Goal: Find contact information: Find contact information

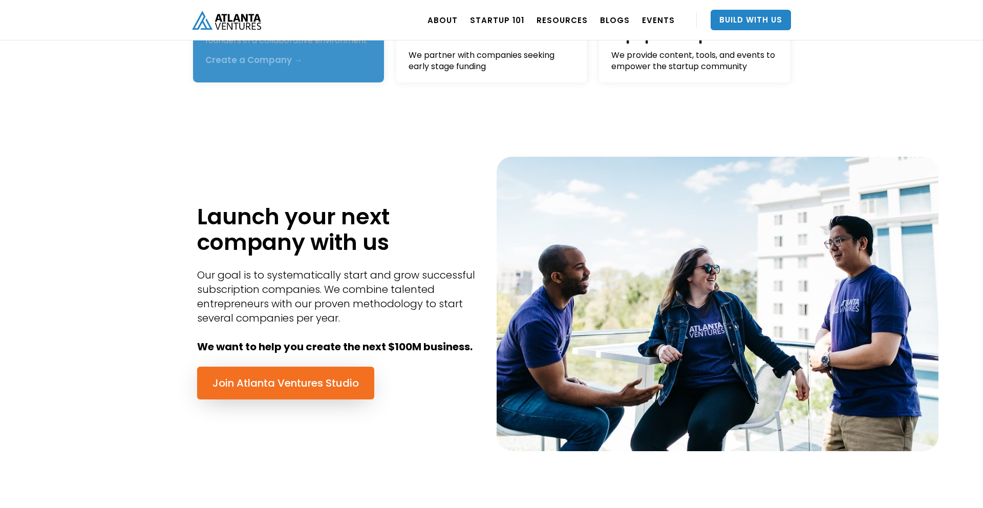
scroll to position [336, 0]
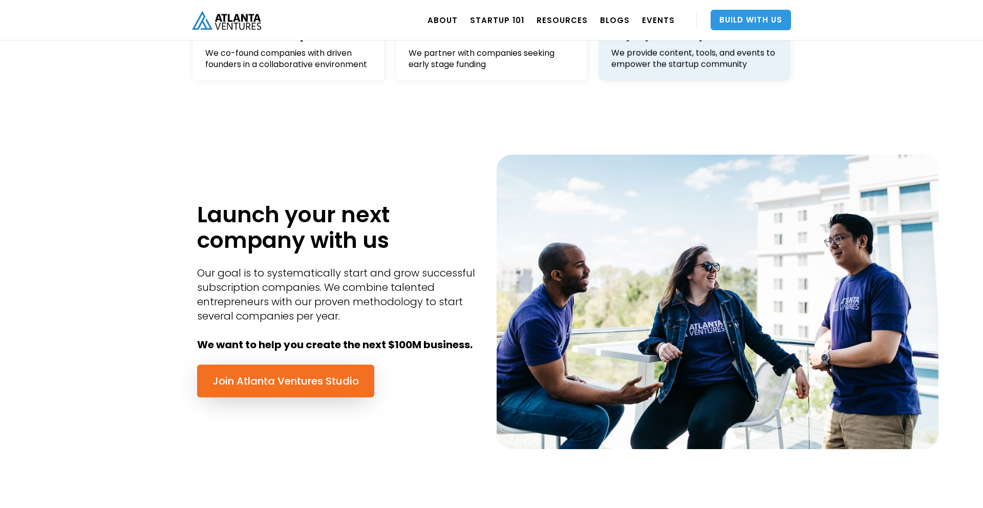
click at [759, 19] on link "Build With Us" at bounding box center [751, 20] width 80 height 20
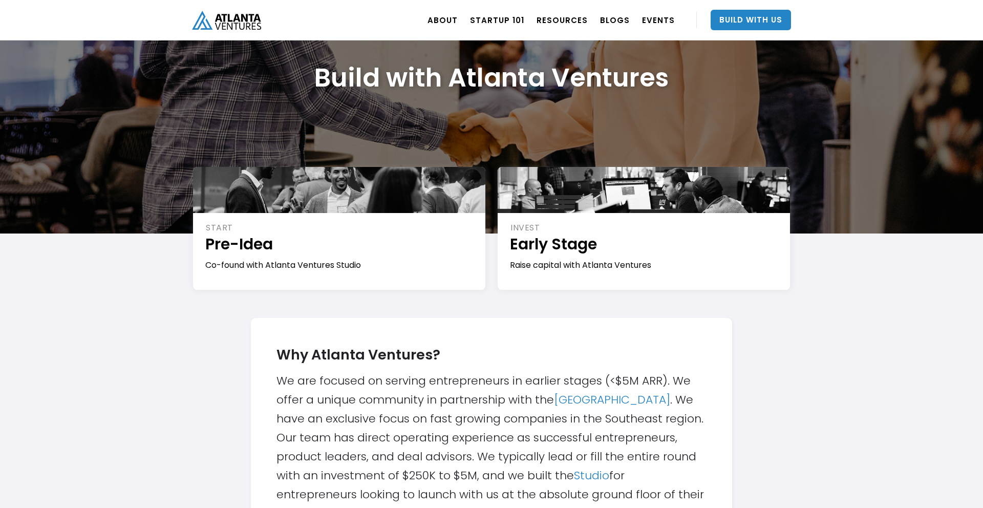
scroll to position [74, 0]
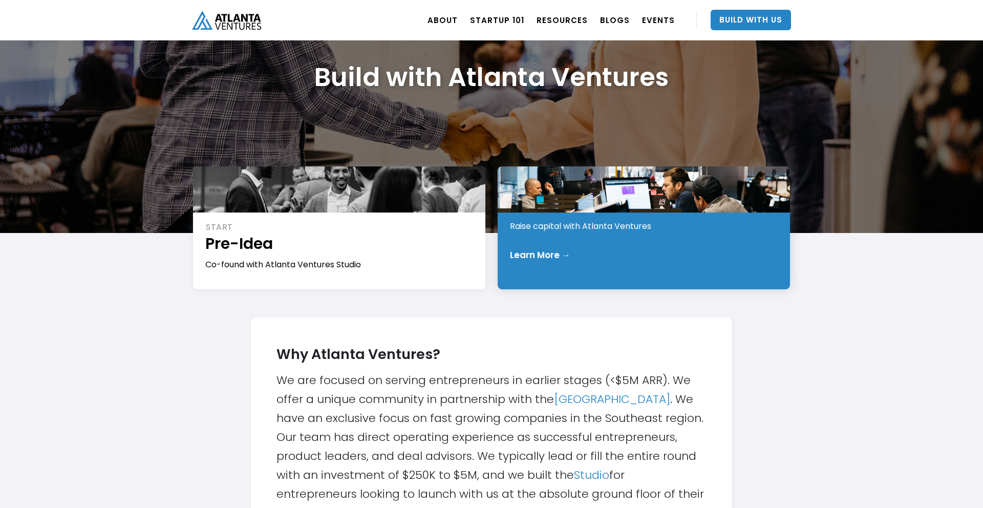
click at [570, 238] on div "INVEST Early Stage Raise capital with Atlanta Ventures Learn More →" at bounding box center [644, 227] width 292 height 123
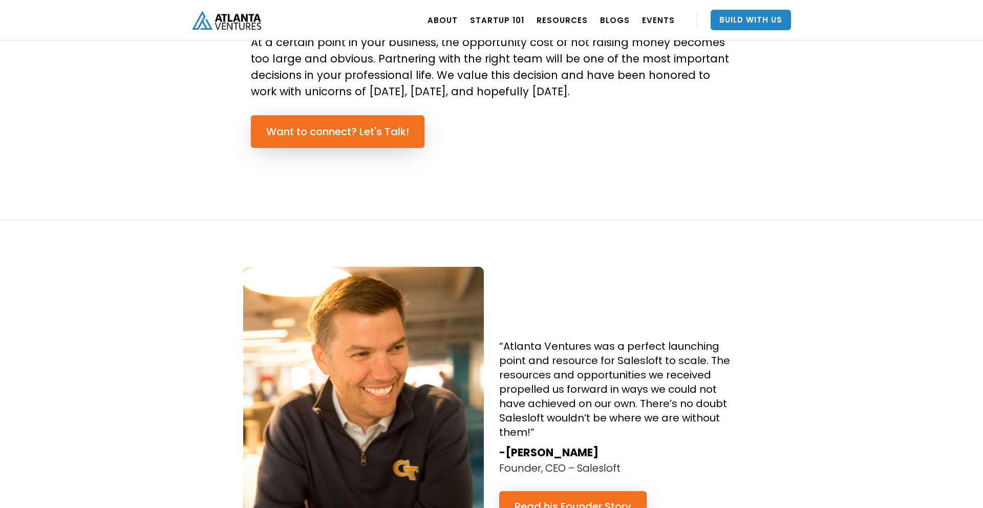
scroll to position [769, 0]
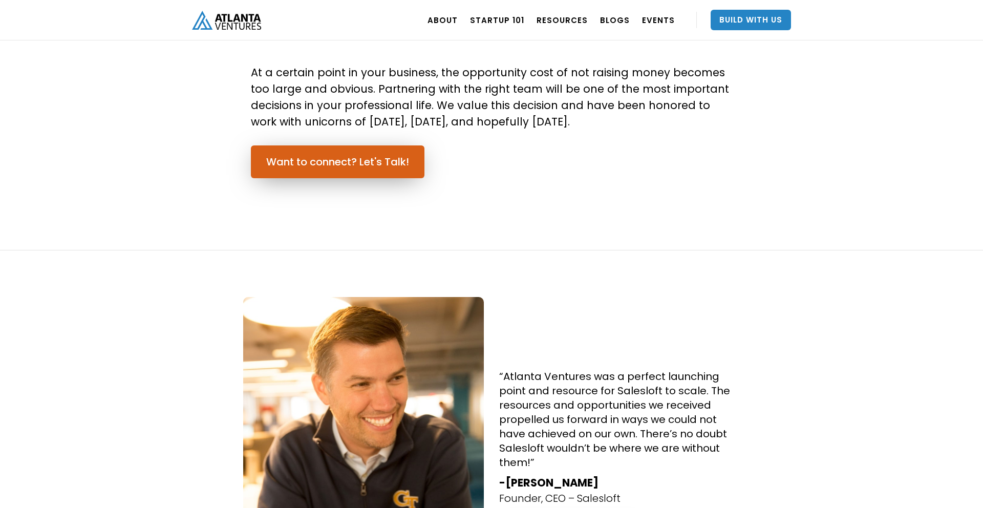
click at [352, 158] on link "Want to connect? Let's Talk!" at bounding box center [338, 161] width 174 height 33
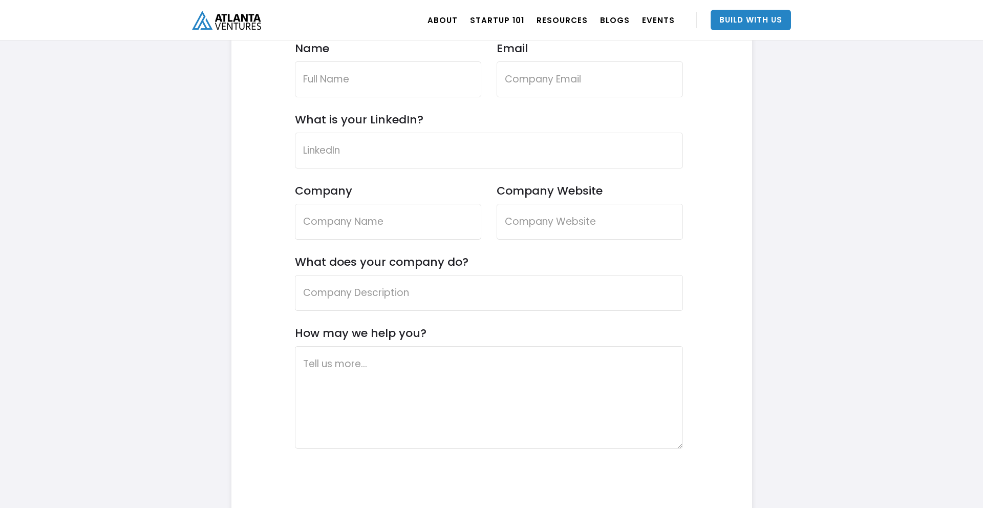
scroll to position [3083, 0]
